Goal: Register for event/course

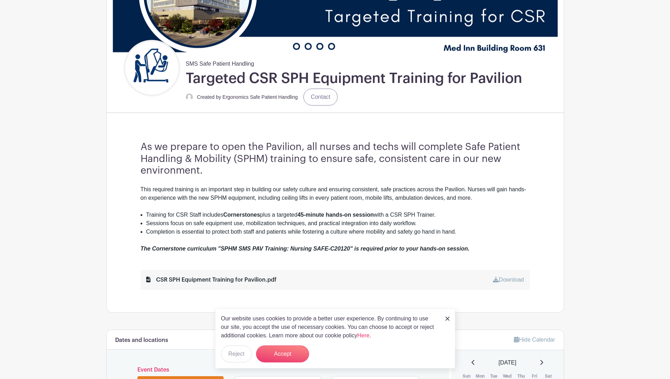
scroll to position [177, 0]
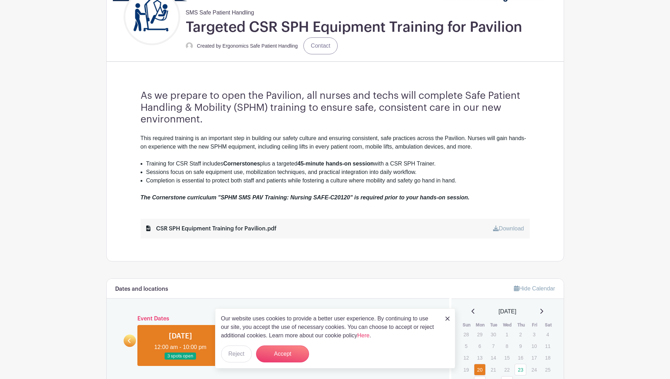
click at [447, 320] on img at bounding box center [447, 319] width 4 height 4
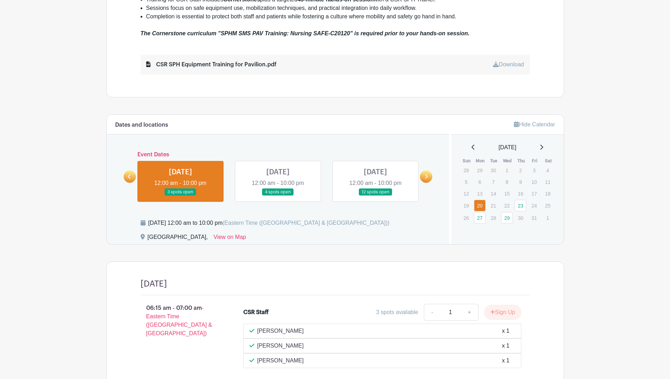
scroll to position [353, 0]
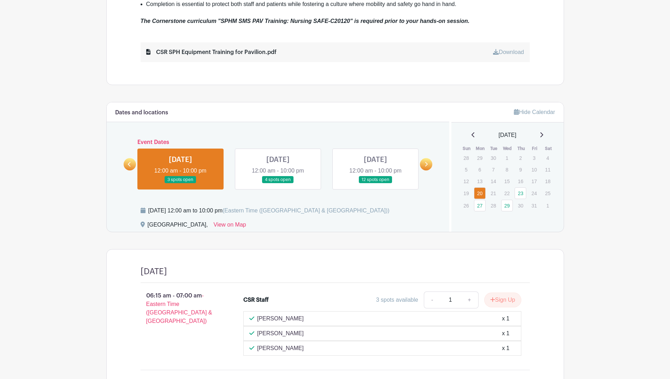
click at [278, 184] on link at bounding box center [278, 184] width 0 height 0
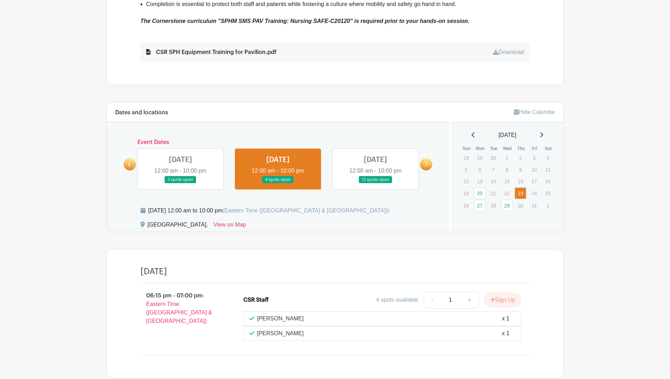
click at [180, 184] on link at bounding box center [180, 184] width 0 height 0
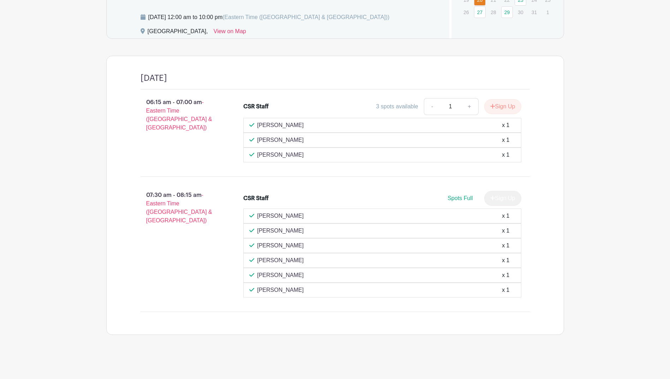
scroll to position [405, 0]
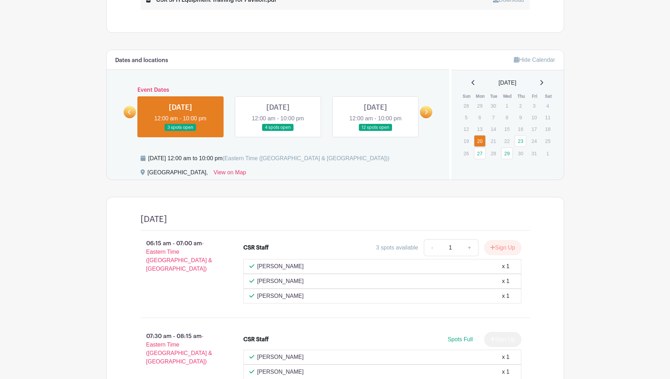
click at [278, 131] on link at bounding box center [278, 131] width 0 height 0
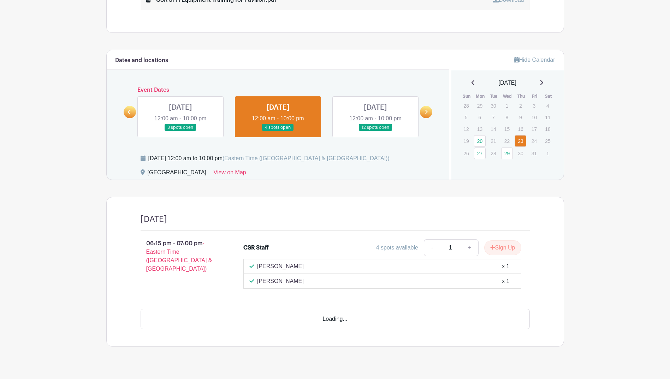
scroll to position [397, 0]
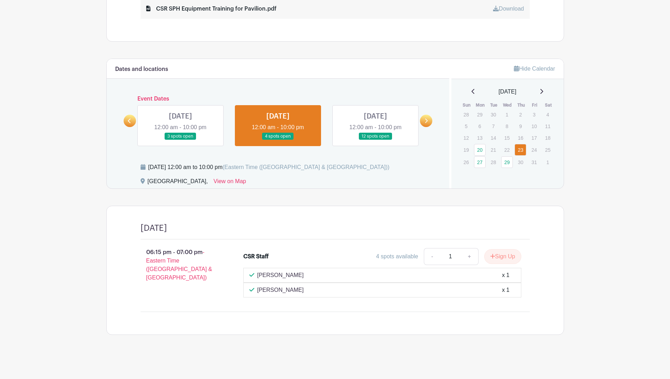
click at [375, 140] on link at bounding box center [375, 140] width 0 height 0
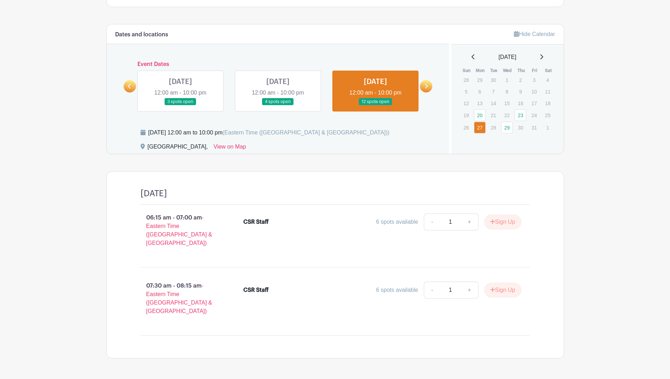
scroll to position [438, 0]
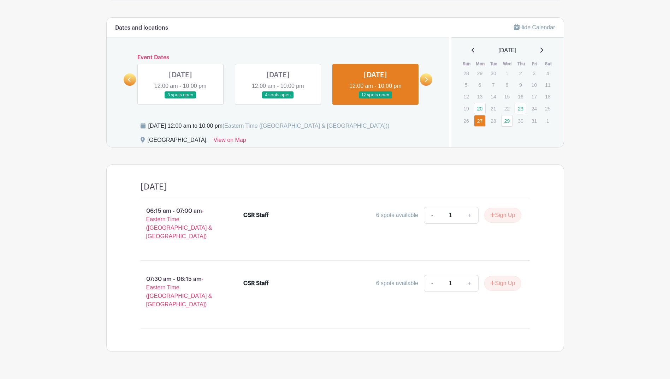
click at [426, 78] on icon at bounding box center [426, 79] width 3 height 5
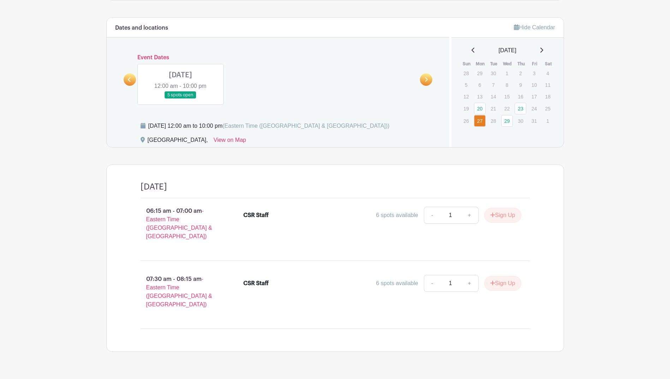
click at [180, 99] on link at bounding box center [180, 99] width 0 height 0
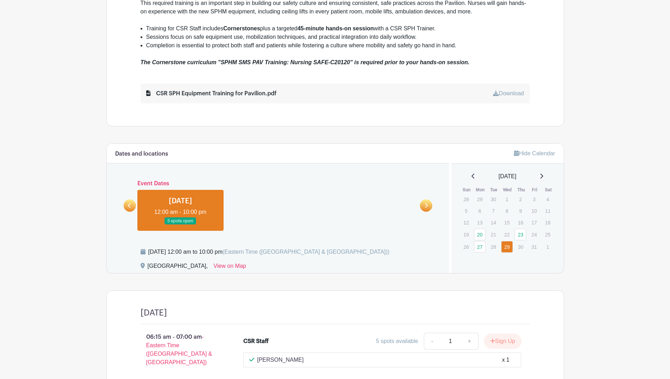
scroll to position [346, 0]
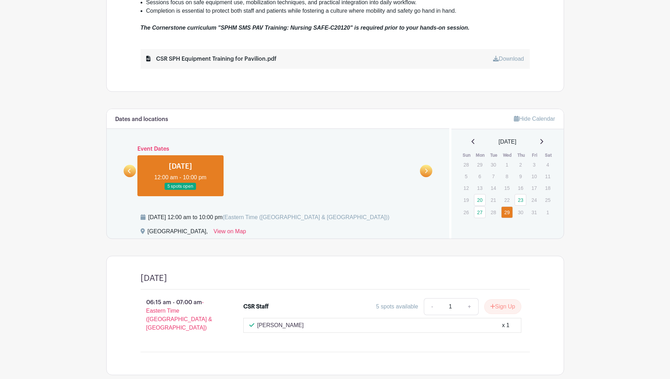
click at [127, 170] on link at bounding box center [130, 171] width 12 height 12
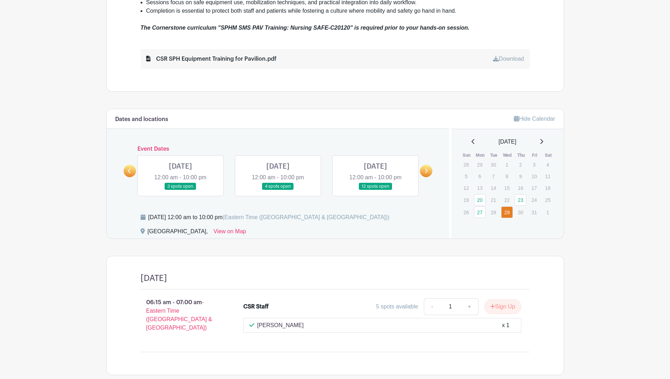
click at [180, 190] on link at bounding box center [180, 190] width 0 height 0
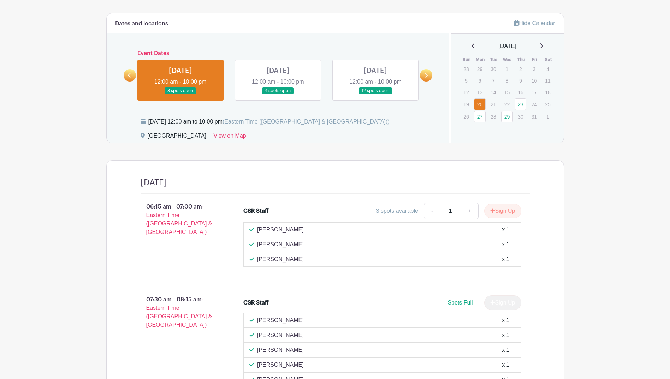
scroll to position [441, 0]
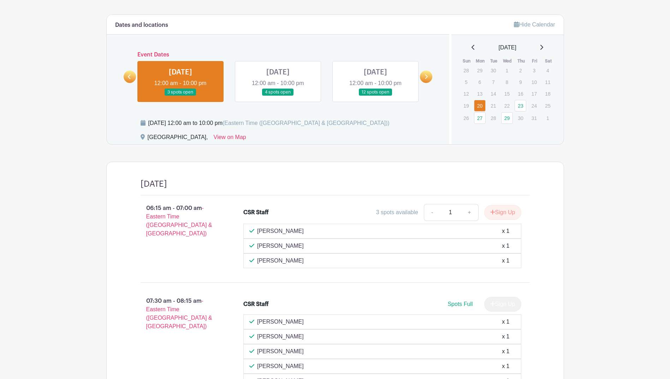
click at [278, 96] on link at bounding box center [278, 96] width 0 height 0
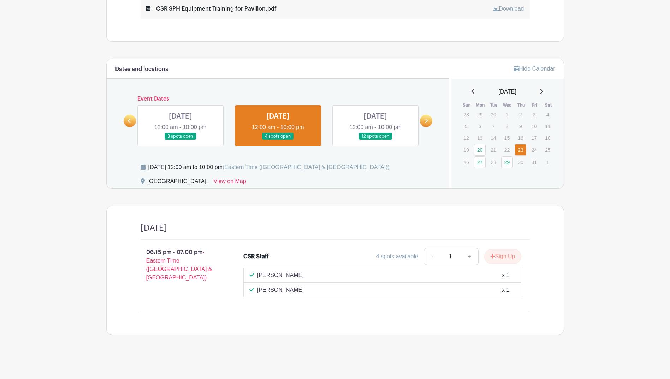
click at [375, 140] on link at bounding box center [375, 140] width 0 height 0
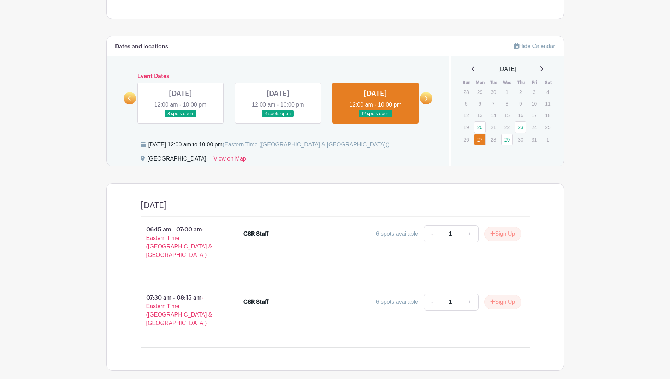
scroll to position [432, 0]
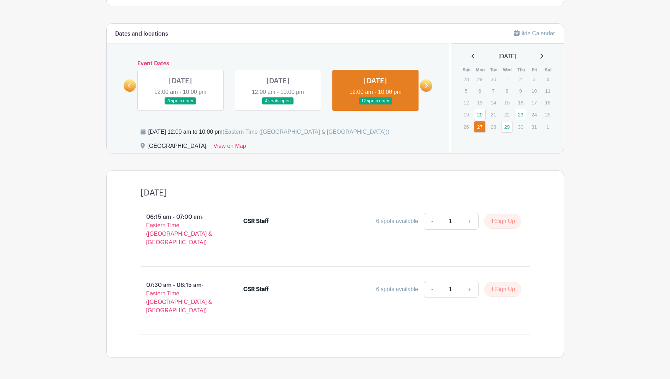
click at [427, 83] on icon at bounding box center [425, 85] width 3 height 5
